Goal: Find specific page/section: Find specific page/section

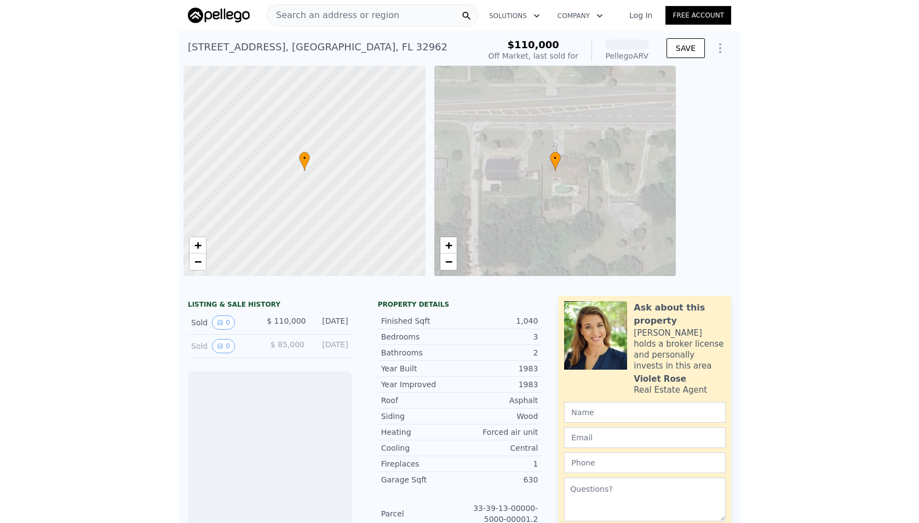
scroll to position [0, 4]
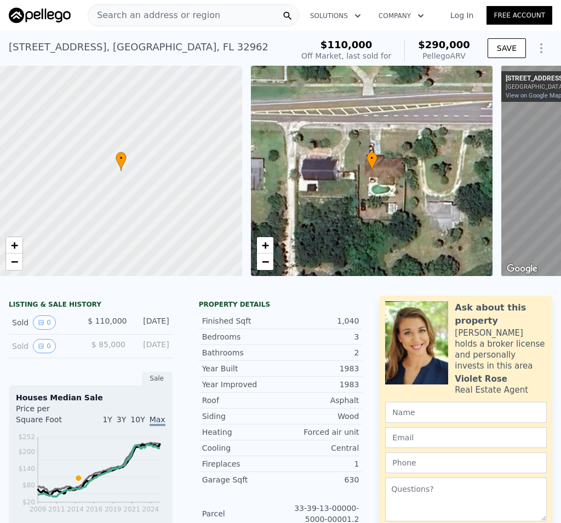
click at [148, 10] on span "Search an address or region" at bounding box center [154, 15] width 132 height 13
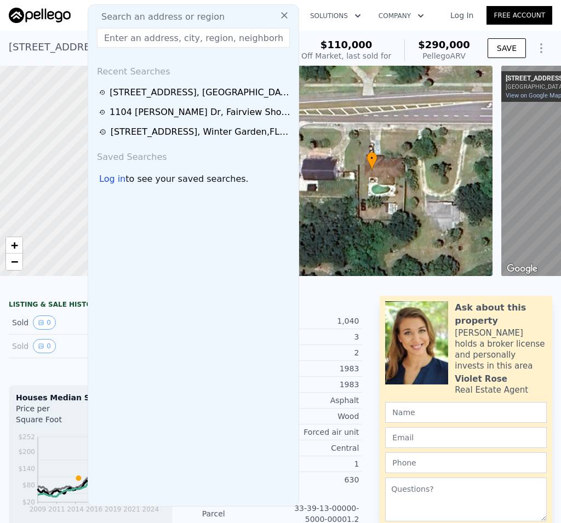
click at [73, 14] on div at bounding box center [48, 15] width 79 height 15
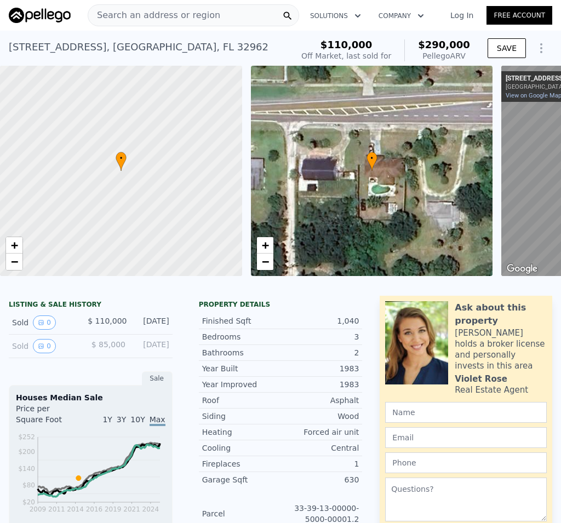
click at [125, 17] on span "Search an address or region" at bounding box center [154, 15] width 132 height 13
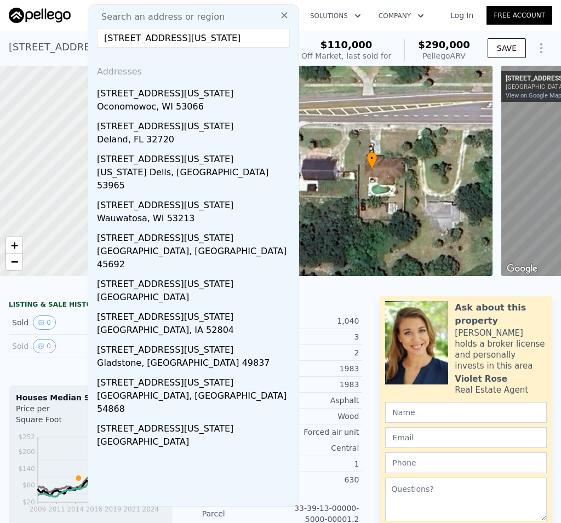
click at [126, 35] on input "[STREET_ADDRESS][US_STATE]" at bounding box center [193, 38] width 193 height 20
click at [219, 50] on div "Search an address or region [GEOGRAPHIC_DATA][US_STATE] Addresses [STREET_ADDRE…" at bounding box center [193, 255] width 211 height 502
click at [209, 41] on input "[STREET_ADDRESS][US_STATE]" at bounding box center [193, 38] width 193 height 20
type input "[STREET_ADDRESS][US_STATE]"
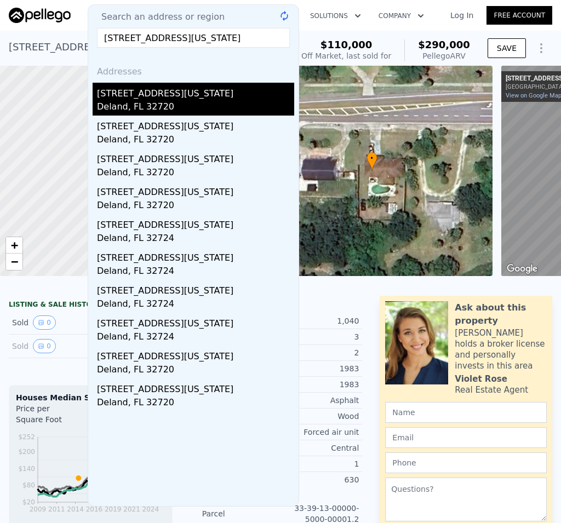
drag, startPoint x: 210, startPoint y: 56, endPoint x: 145, endPoint y: 105, distance: 81.4
click at [145, 105] on div "Deland, FL 32720" at bounding box center [195, 107] width 197 height 15
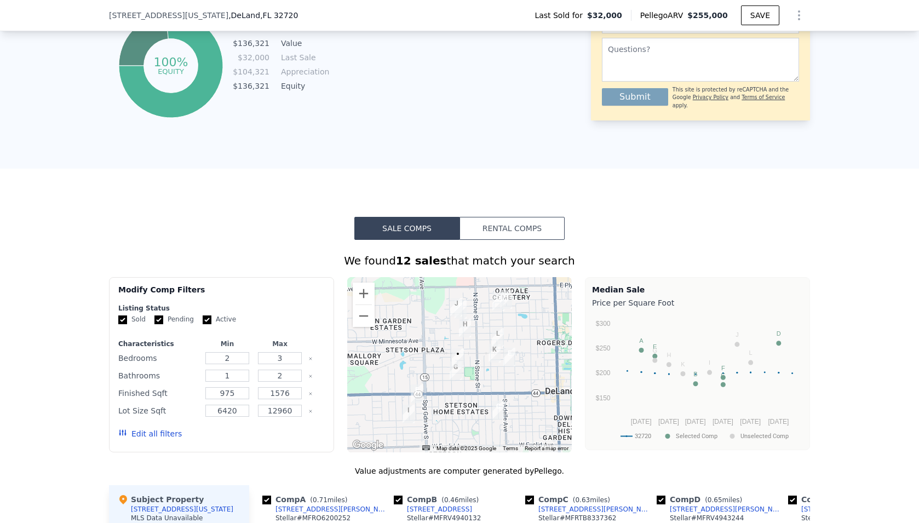
scroll to position [993, 0]
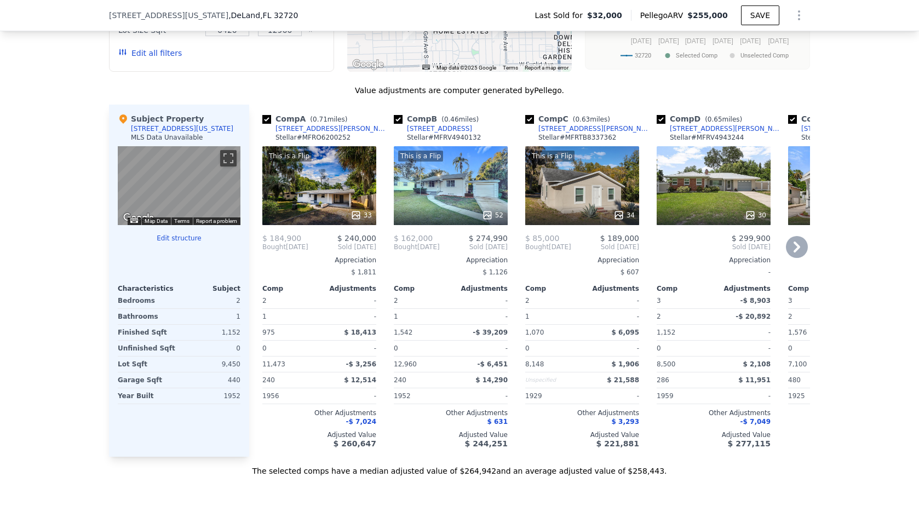
click at [560, 256] on icon at bounding box center [797, 247] width 22 height 22
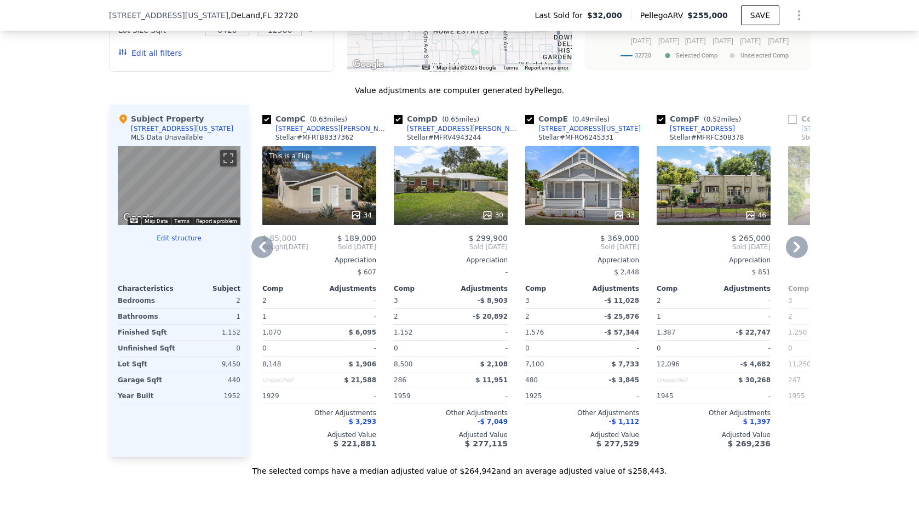
click at [560, 256] on icon at bounding box center [797, 247] width 22 height 22
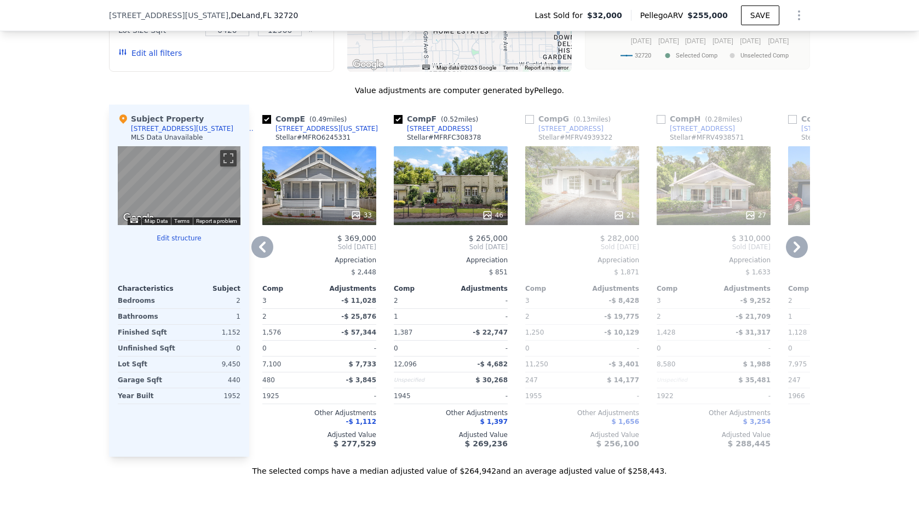
click at [560, 256] on icon at bounding box center [797, 247] width 22 height 22
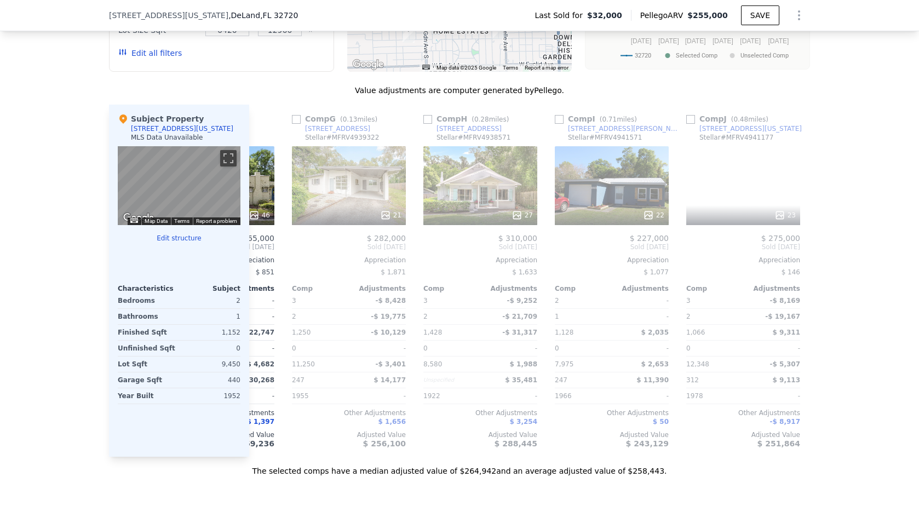
scroll to position [0, 789]
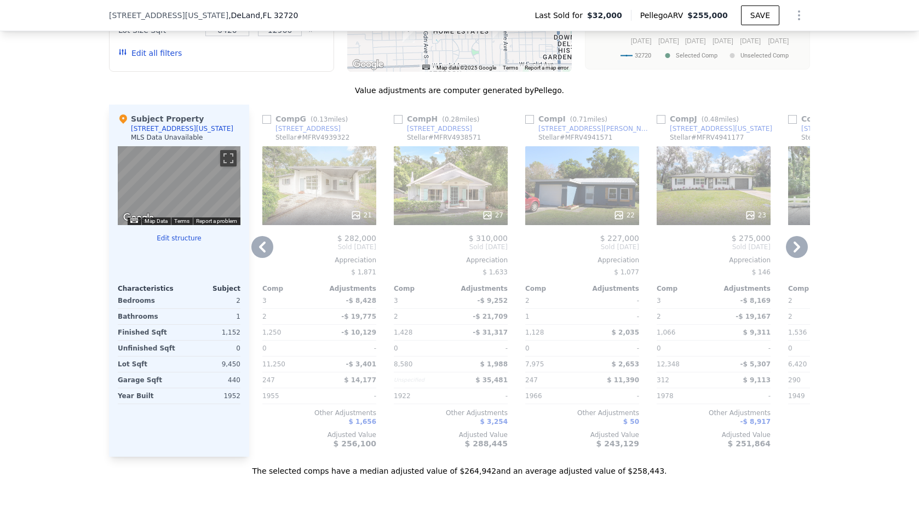
click at [560, 256] on icon at bounding box center [797, 247] width 22 height 22
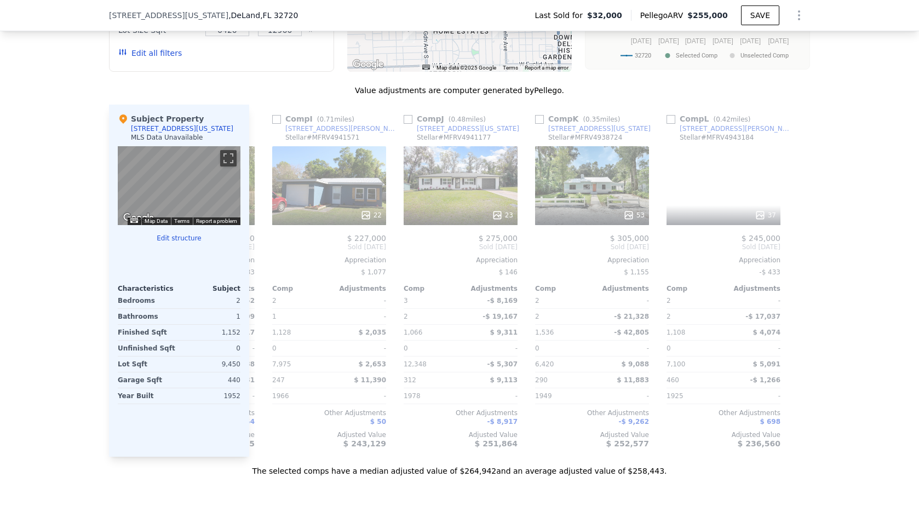
scroll to position [0, 1043]
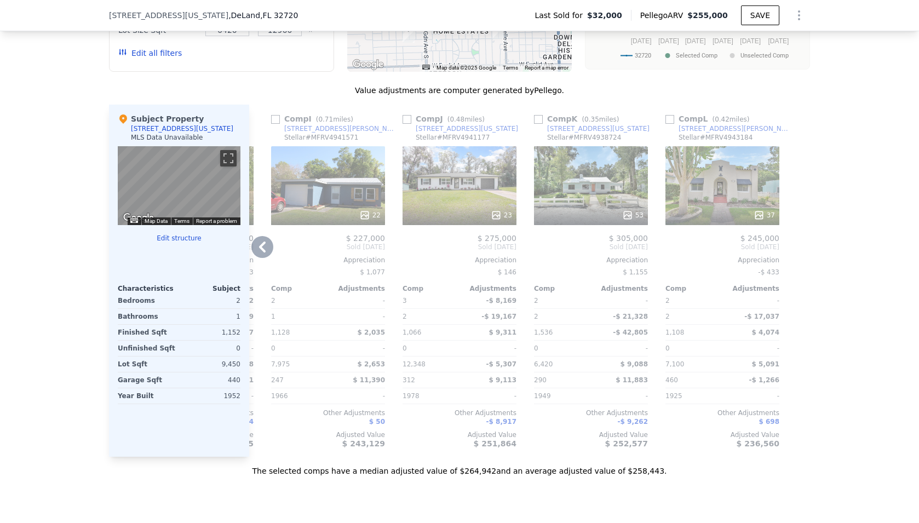
click at [560, 256] on div at bounding box center [801, 281] width 18 height 352
click at [263, 255] on icon at bounding box center [262, 247] width 22 height 22
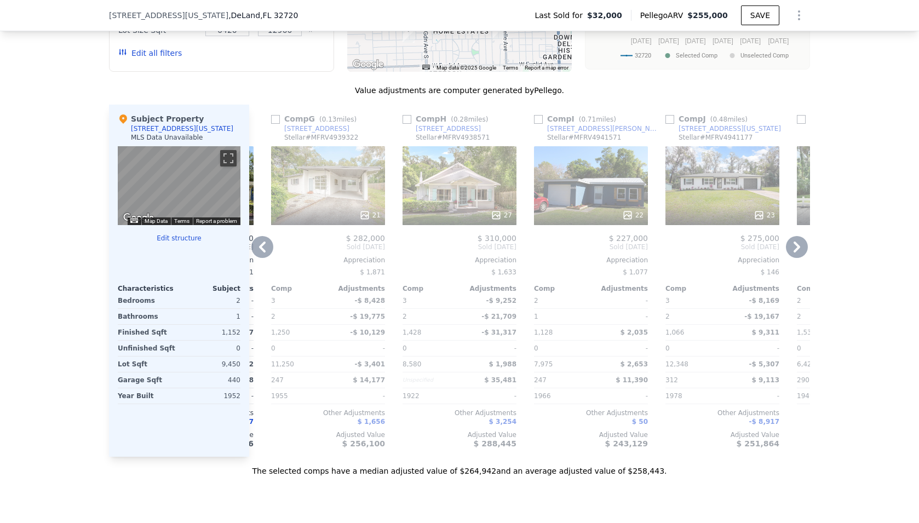
click at [260, 256] on icon at bounding box center [262, 247] width 22 height 22
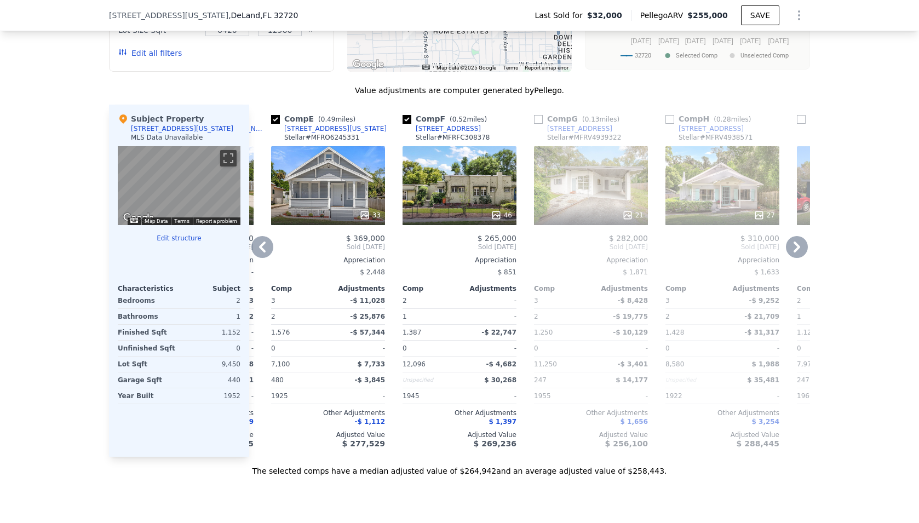
click at [260, 256] on icon at bounding box center [262, 247] width 22 height 22
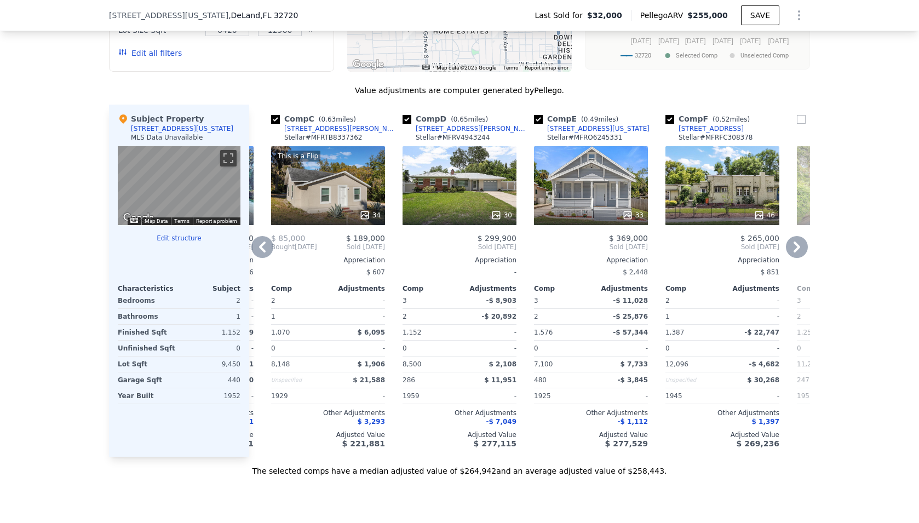
click at [260, 256] on icon at bounding box center [262, 247] width 22 height 22
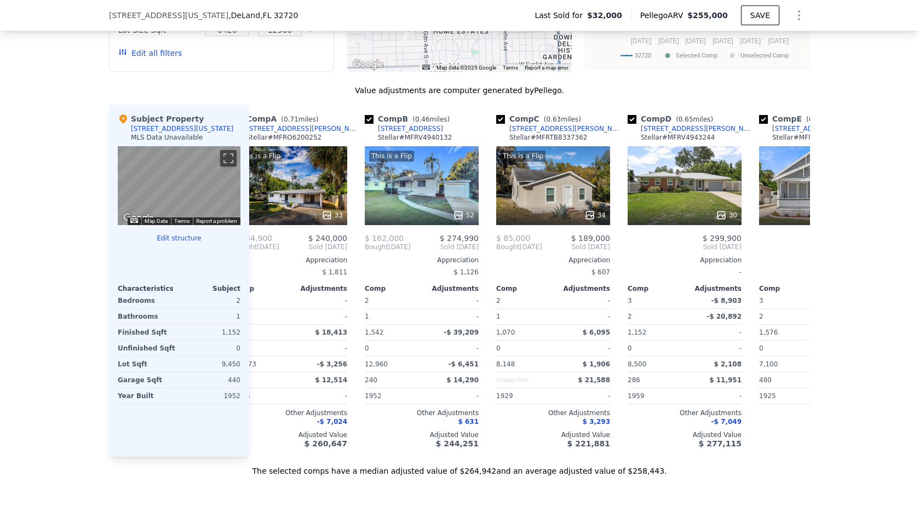
scroll to position [0, 0]
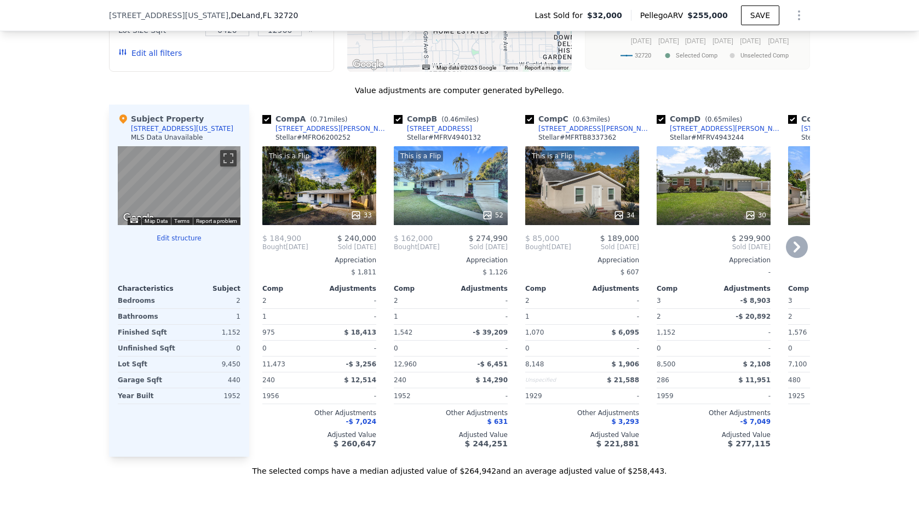
click at [323, 198] on div "This is a Flip 33" at bounding box center [319, 185] width 114 height 79
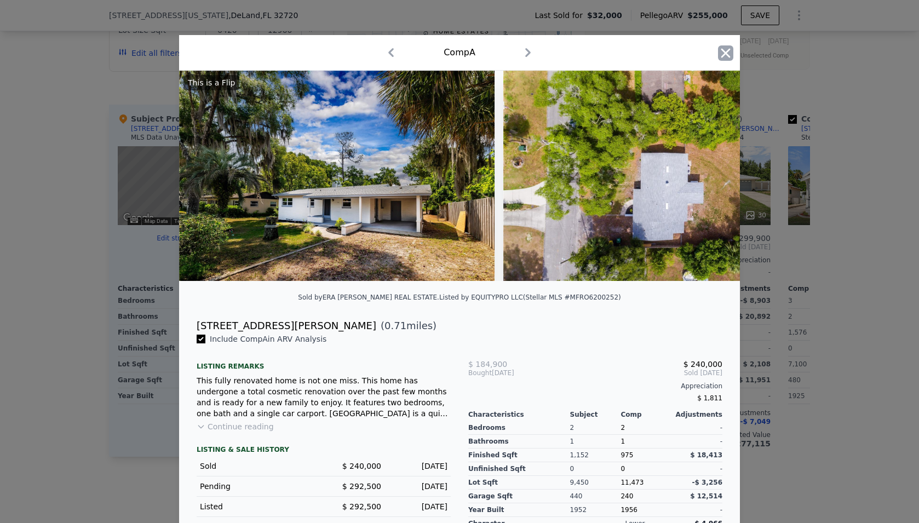
click at [560, 54] on icon "button" at bounding box center [725, 52] width 9 height 9
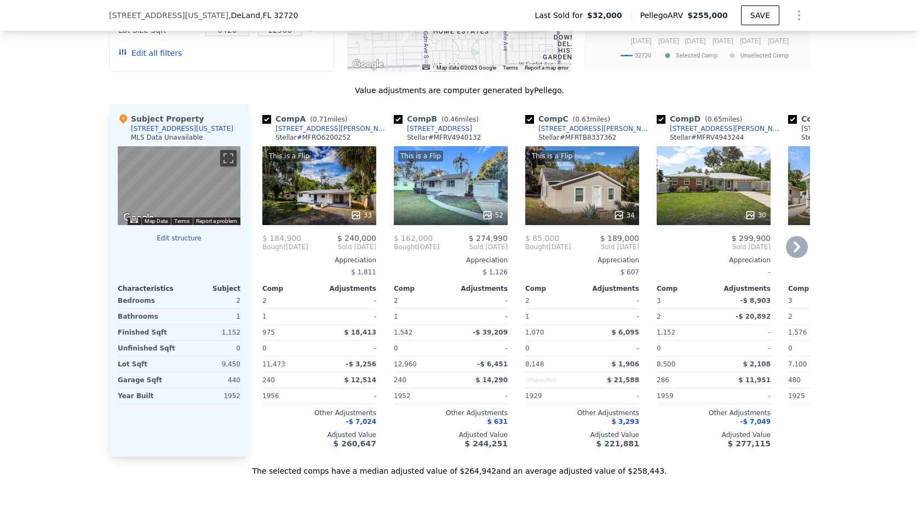
click at [447, 209] on div "This is a Flip 52" at bounding box center [451, 185] width 114 height 79
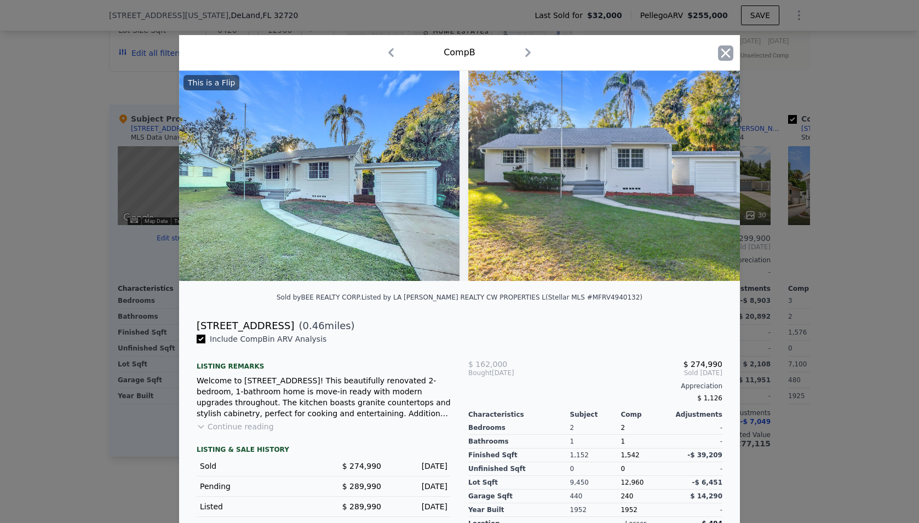
click at [560, 53] on icon "button" at bounding box center [725, 52] width 15 height 15
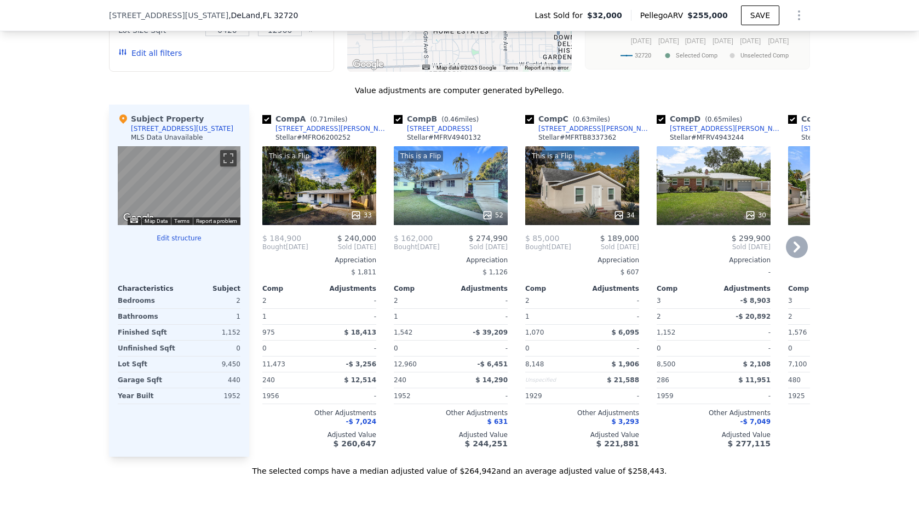
click at [560, 205] on div "This is a Flip 34" at bounding box center [582, 185] width 114 height 79
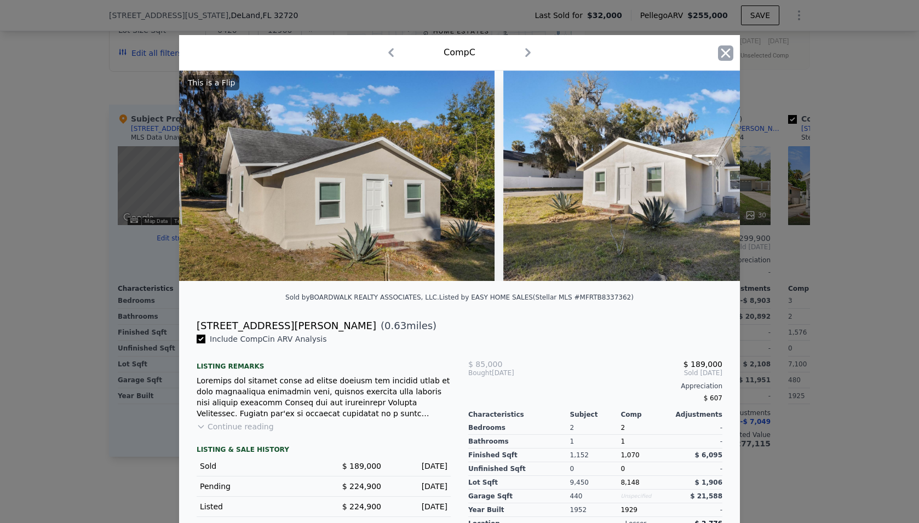
click at [560, 54] on icon "button" at bounding box center [725, 52] width 15 height 15
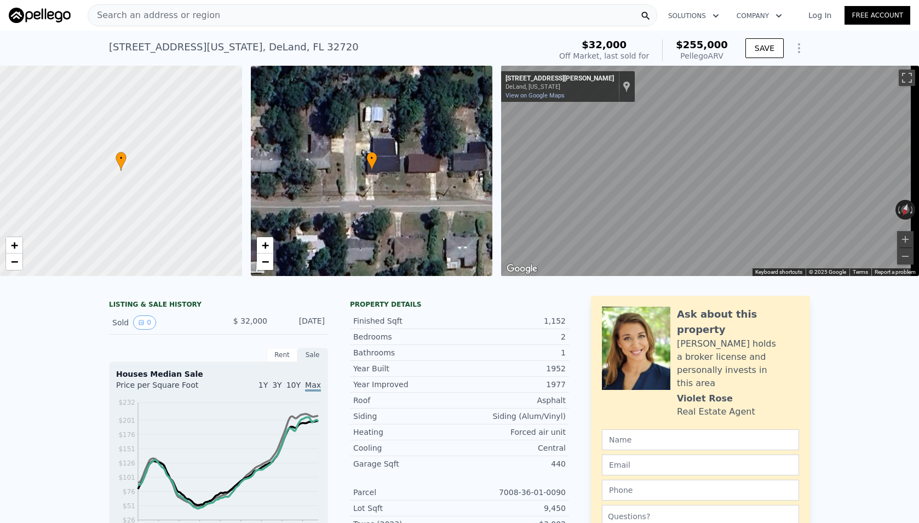
click at [560, 10] on button "Solutions" at bounding box center [693, 16] width 68 height 20
